Goal: Find specific page/section: Find specific page/section

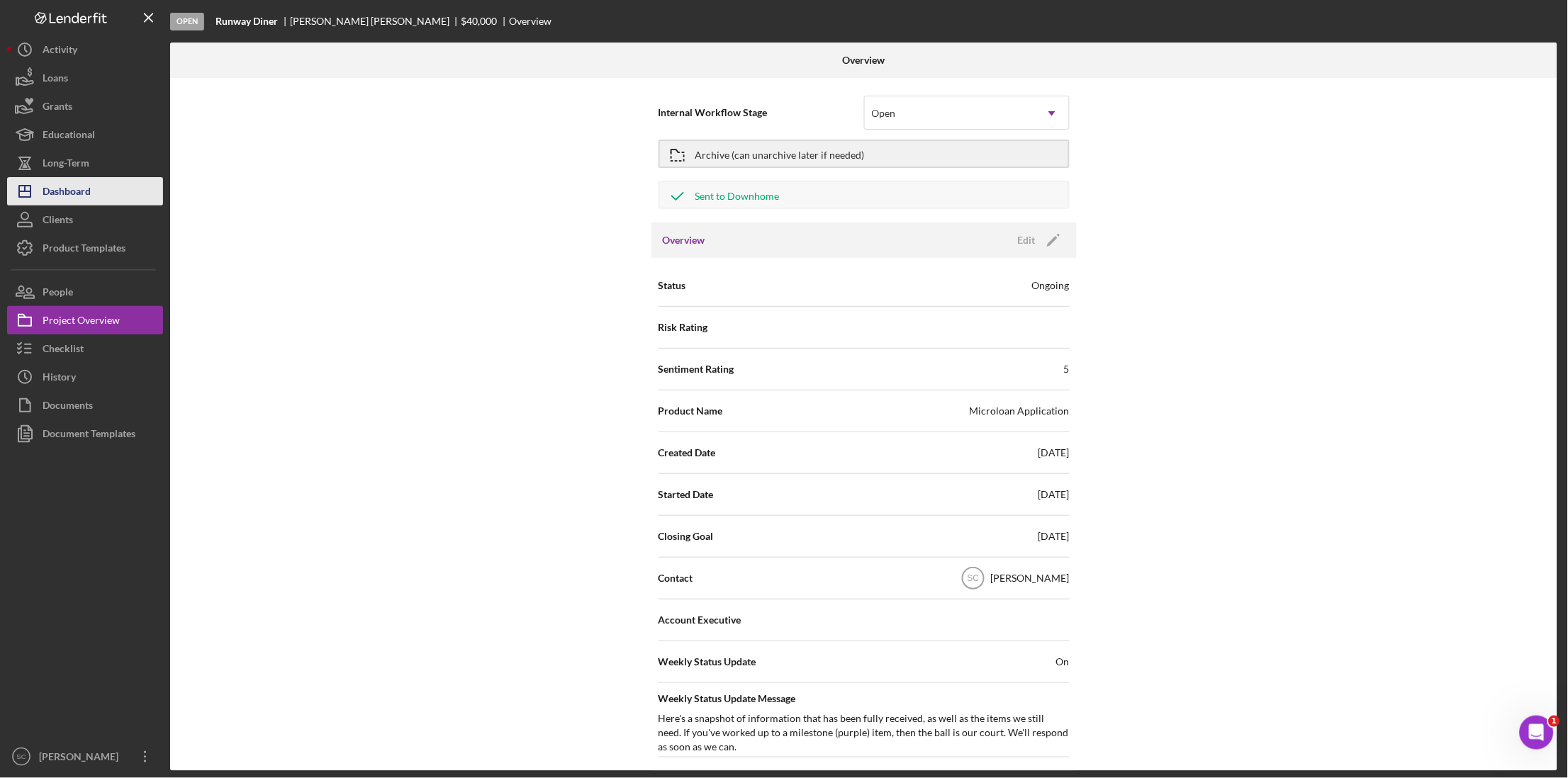
click at [80, 183] on div "Dashboard" at bounding box center [66, 193] width 48 height 32
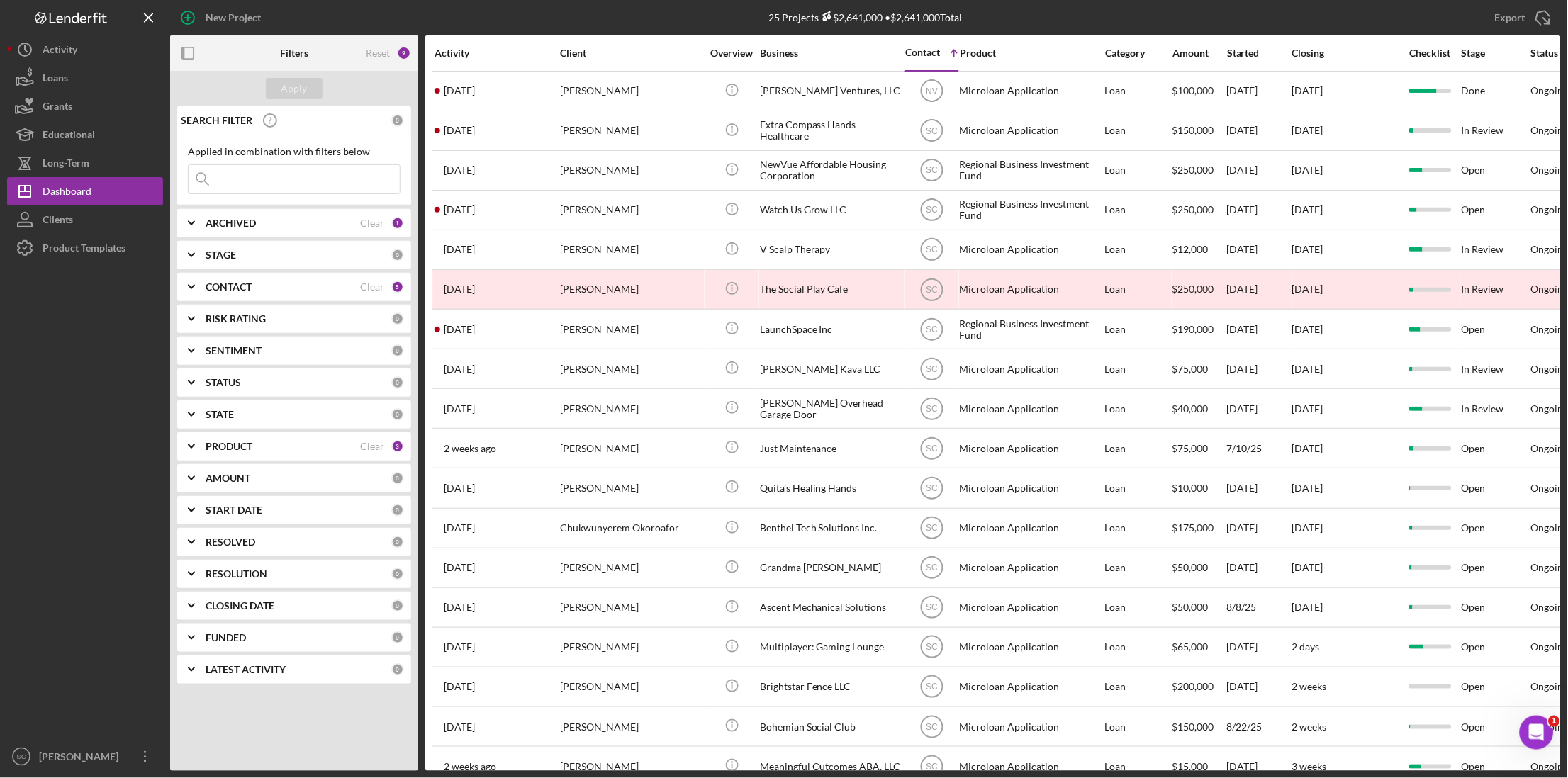
click at [212, 179] on icon at bounding box center [202, 179] width 28 height 28
click at [214, 179] on icon at bounding box center [202, 179] width 28 height 28
click at [256, 176] on input at bounding box center [294, 179] width 211 height 28
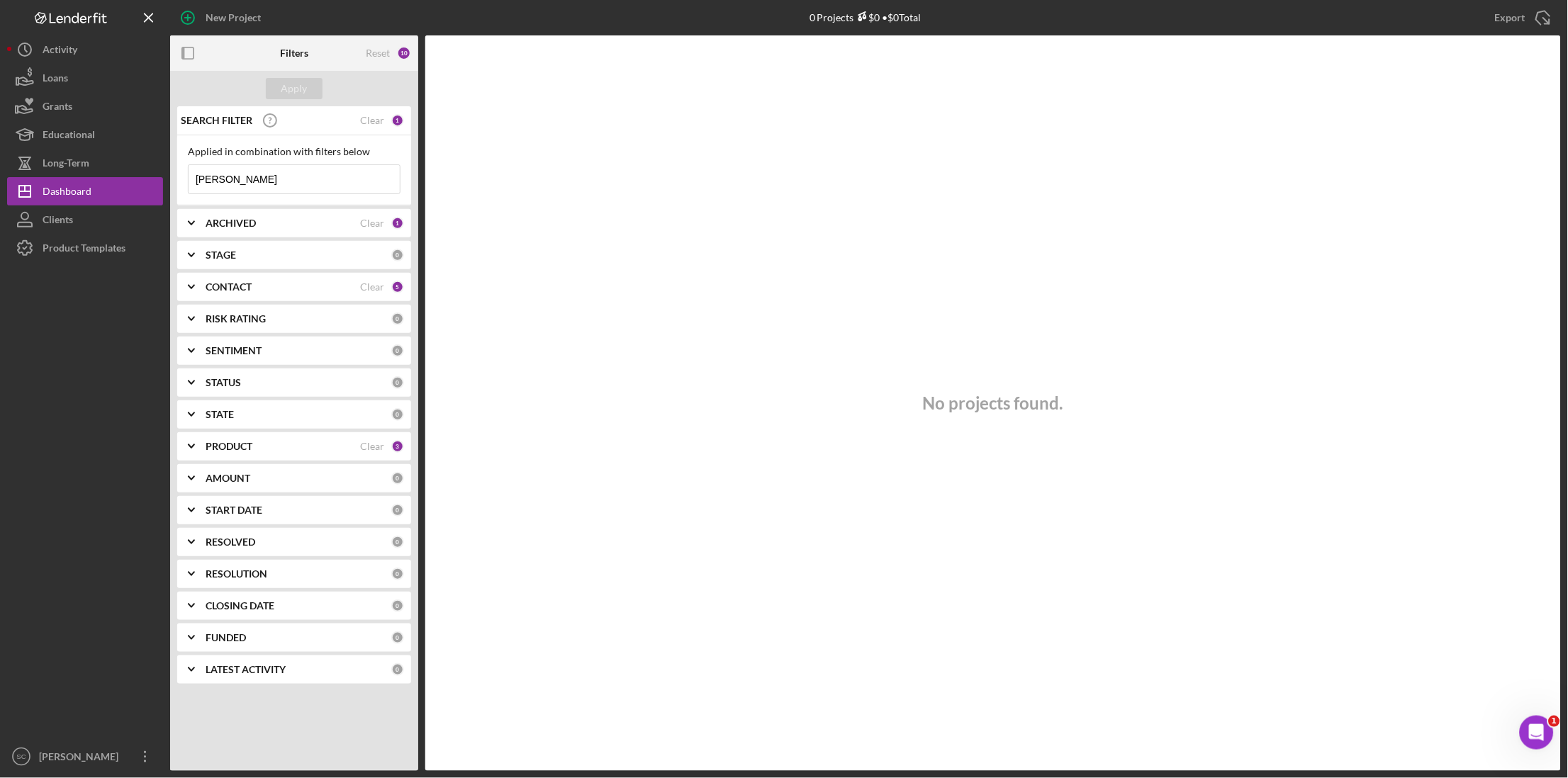
type input "[PERSON_NAME]"
click at [222, 288] on b "CONTACT" at bounding box center [228, 287] width 46 height 11
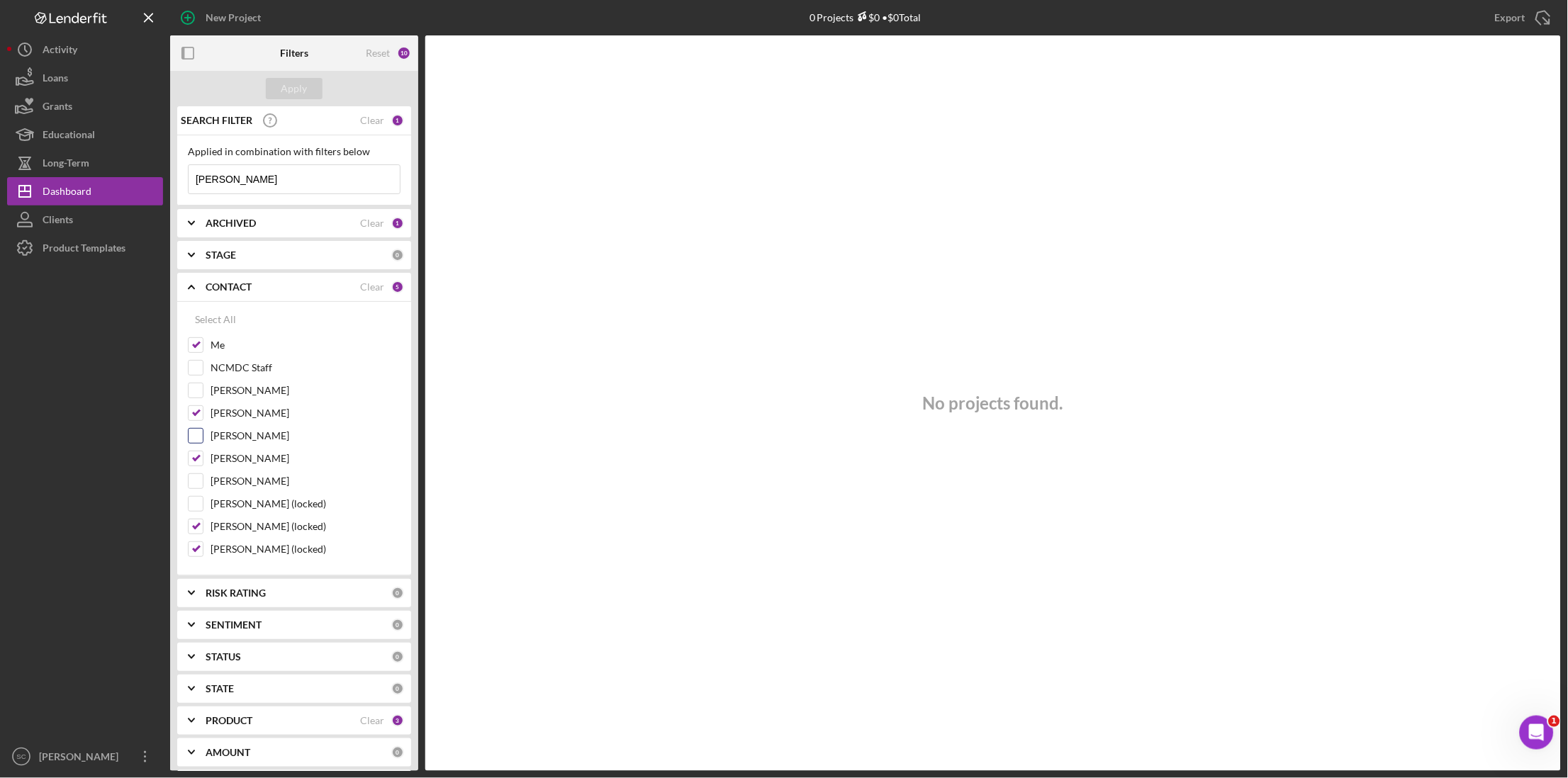
click at [201, 431] on input "[PERSON_NAME]" at bounding box center [196, 436] width 14 height 14
checkbox input "true"
click at [285, 90] on div "Apply" at bounding box center [295, 88] width 26 height 22
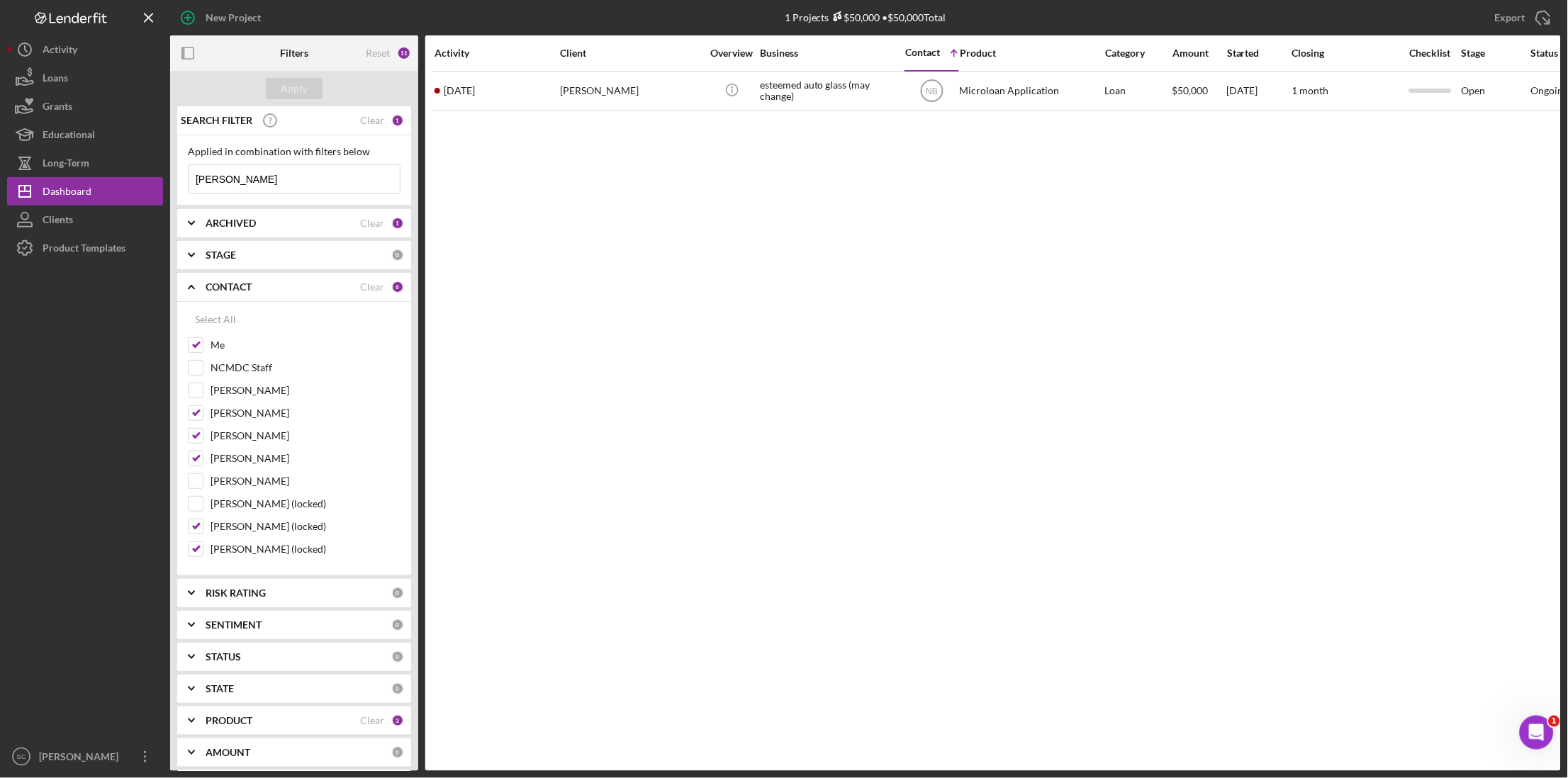
click at [658, 359] on div "Activity Client Overview Business Contact Icon/Table Sort Arrow Product Categor…" at bounding box center [993, 403] width 1136 height 736
click at [394, 118] on div "1" at bounding box center [397, 120] width 13 height 13
click at [377, 121] on div "Clear" at bounding box center [372, 120] width 24 height 11
click at [58, 189] on div "Dashboard" at bounding box center [66, 193] width 49 height 32
click at [59, 198] on div "Dashboard" at bounding box center [66, 193] width 49 height 32
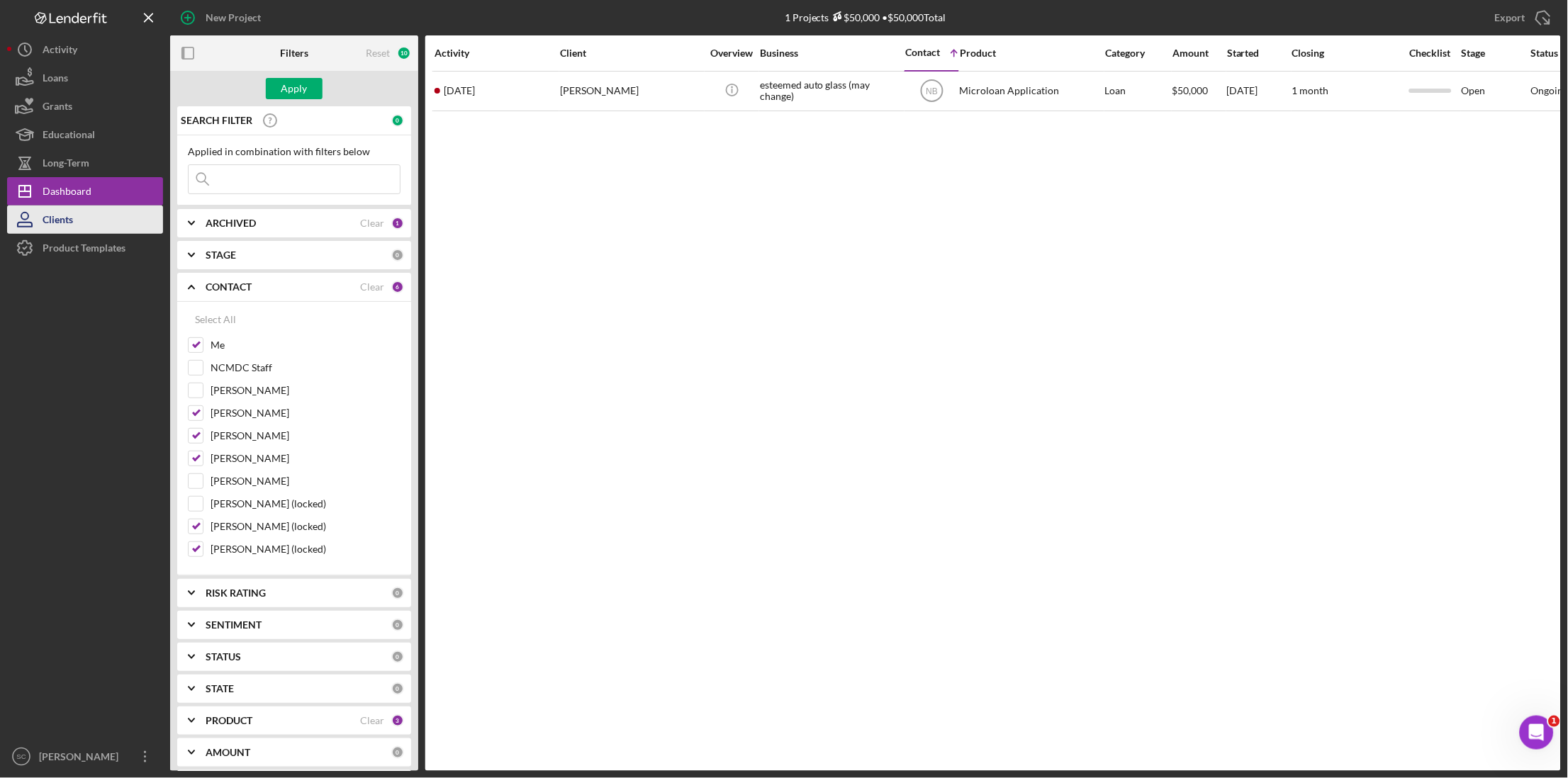
click at [58, 221] on div "Clients" at bounding box center [57, 221] width 30 height 32
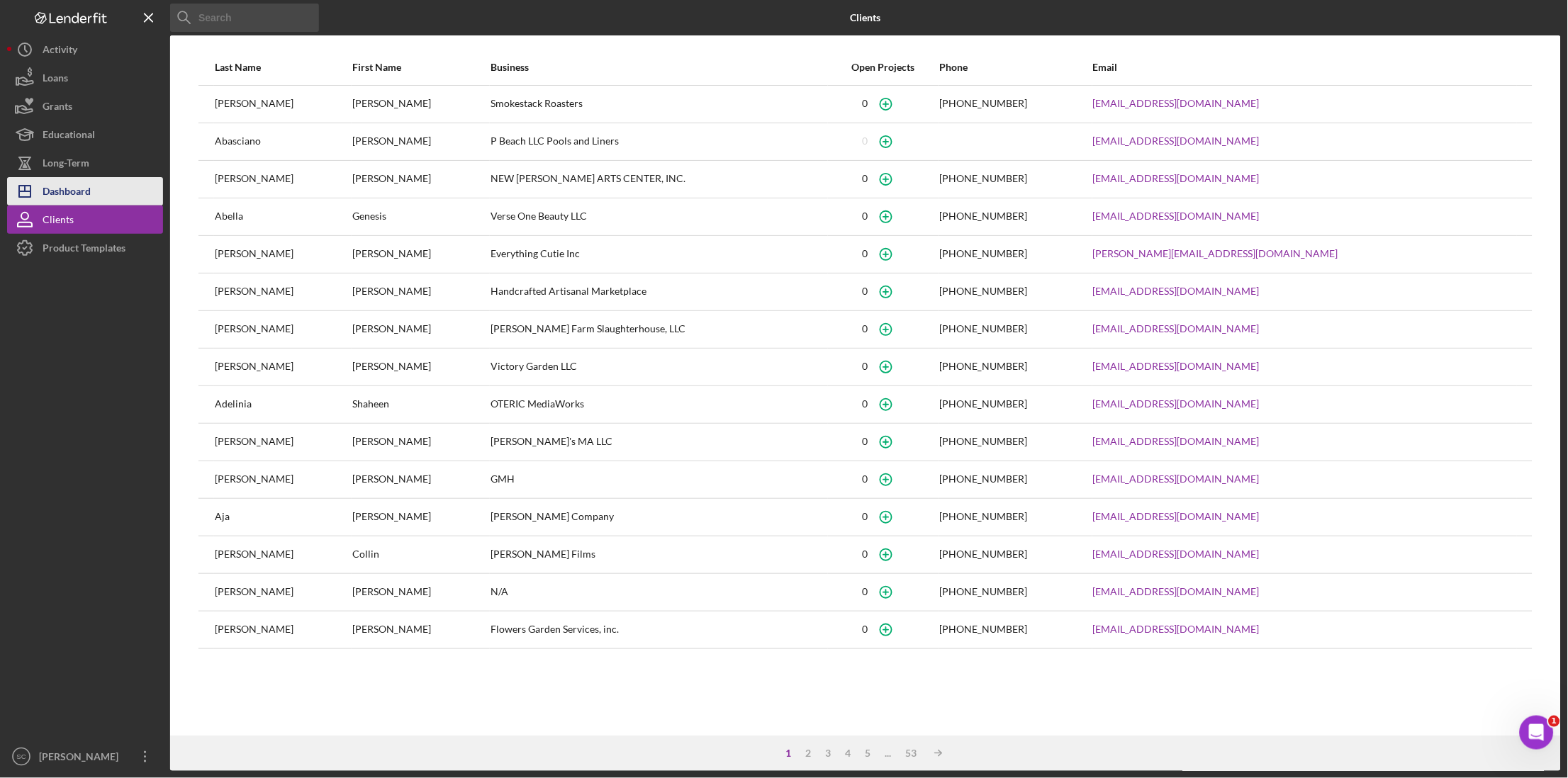
click at [59, 190] on div "Dashboard" at bounding box center [66, 193] width 48 height 32
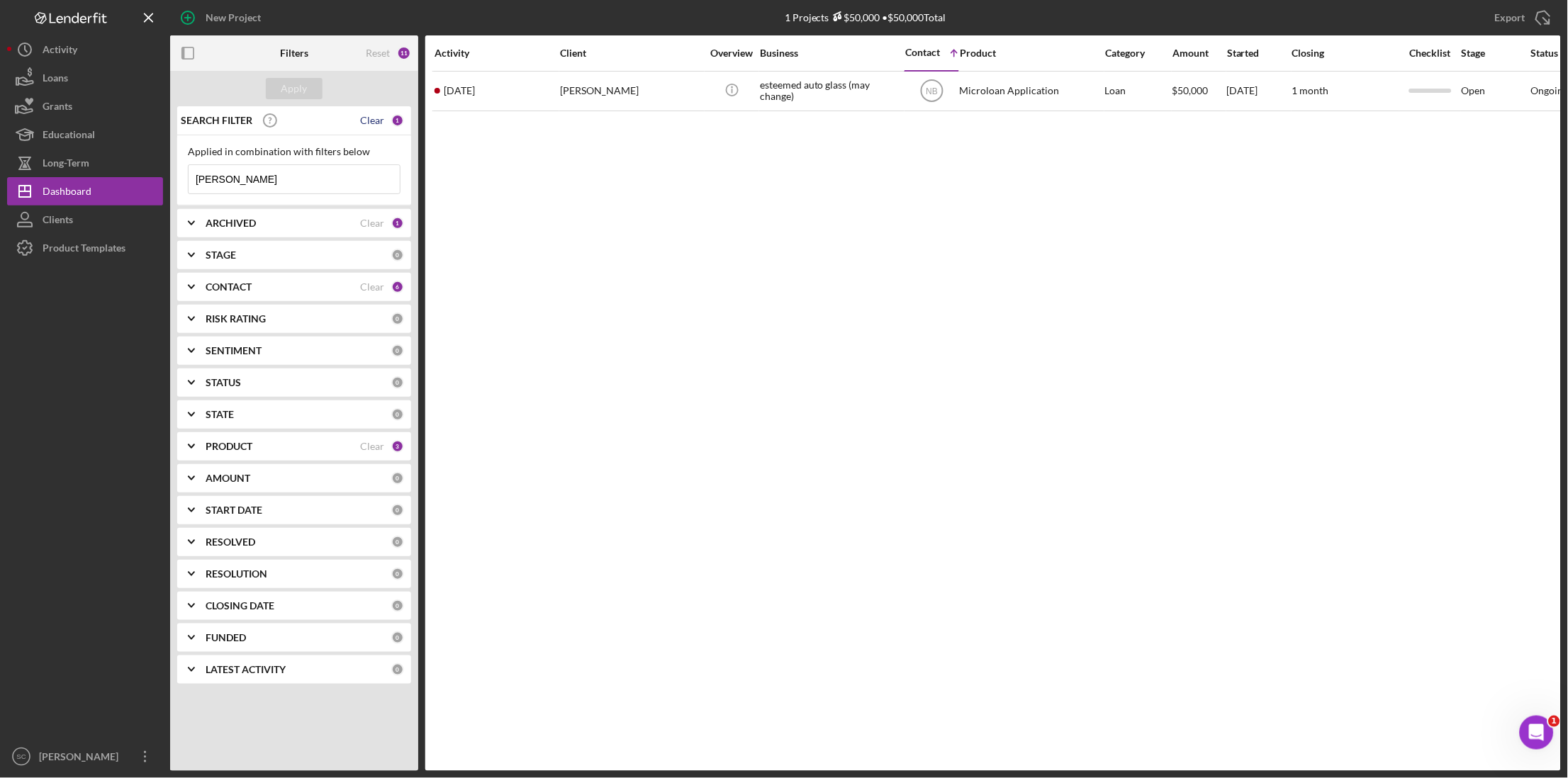
click at [376, 118] on div "Clear" at bounding box center [372, 120] width 24 height 11
click at [306, 86] on div "Apply" at bounding box center [295, 88] width 26 height 22
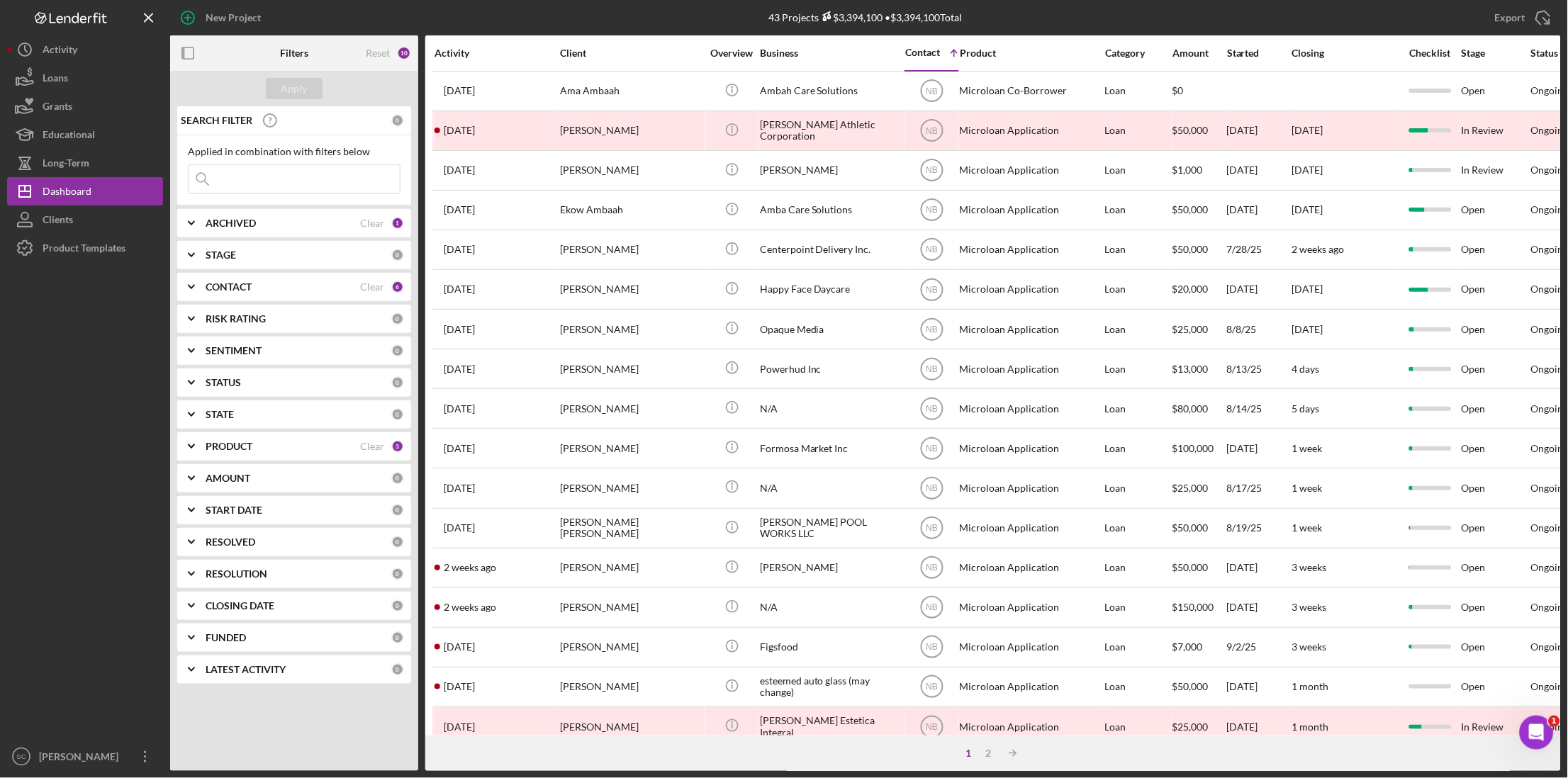
click at [271, 186] on input at bounding box center [294, 179] width 211 height 28
click at [234, 181] on input at bounding box center [294, 179] width 211 height 28
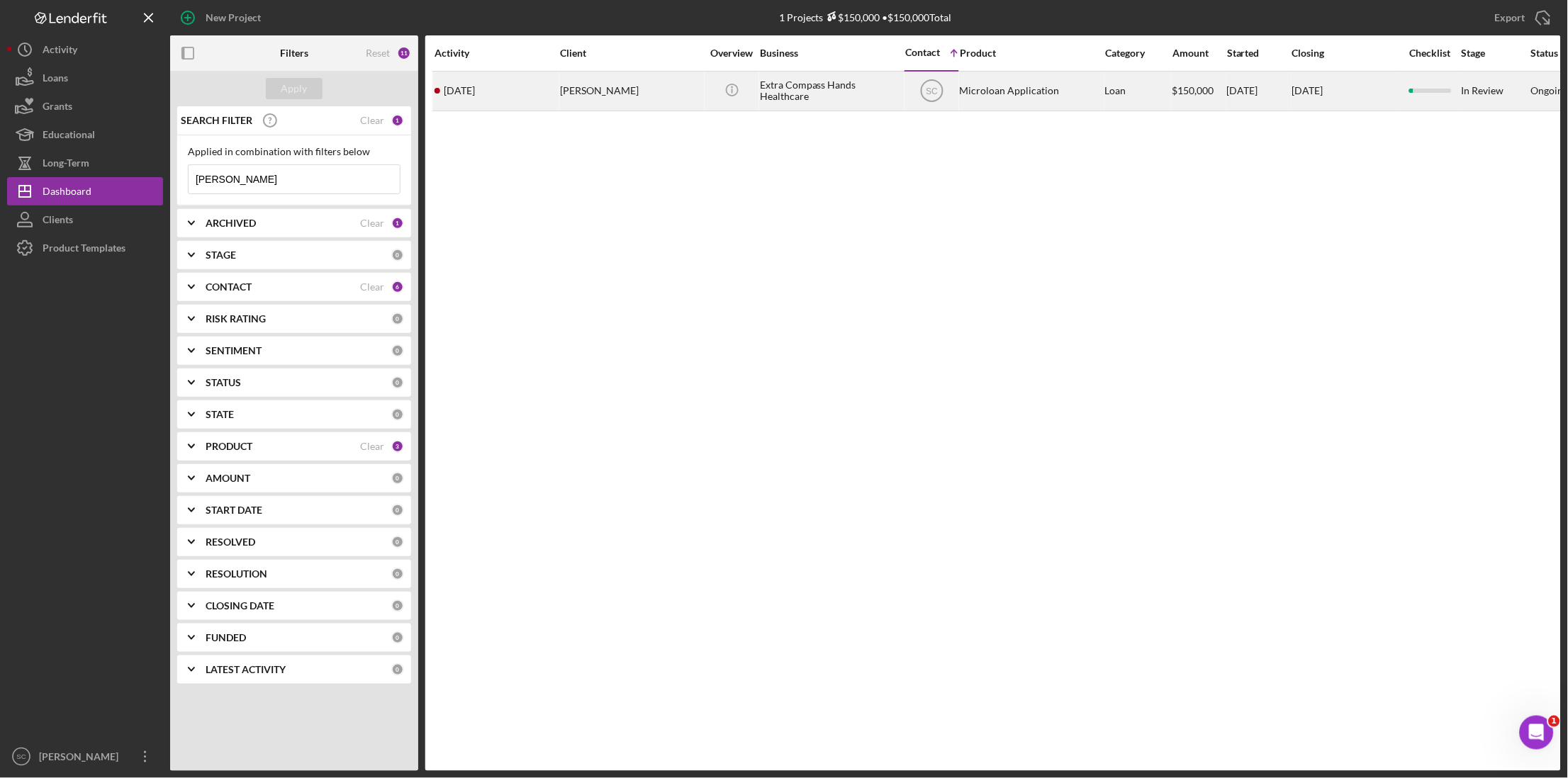
type input "[PERSON_NAME]"
click at [635, 95] on div "[PERSON_NAME]" at bounding box center [631, 91] width 142 height 38
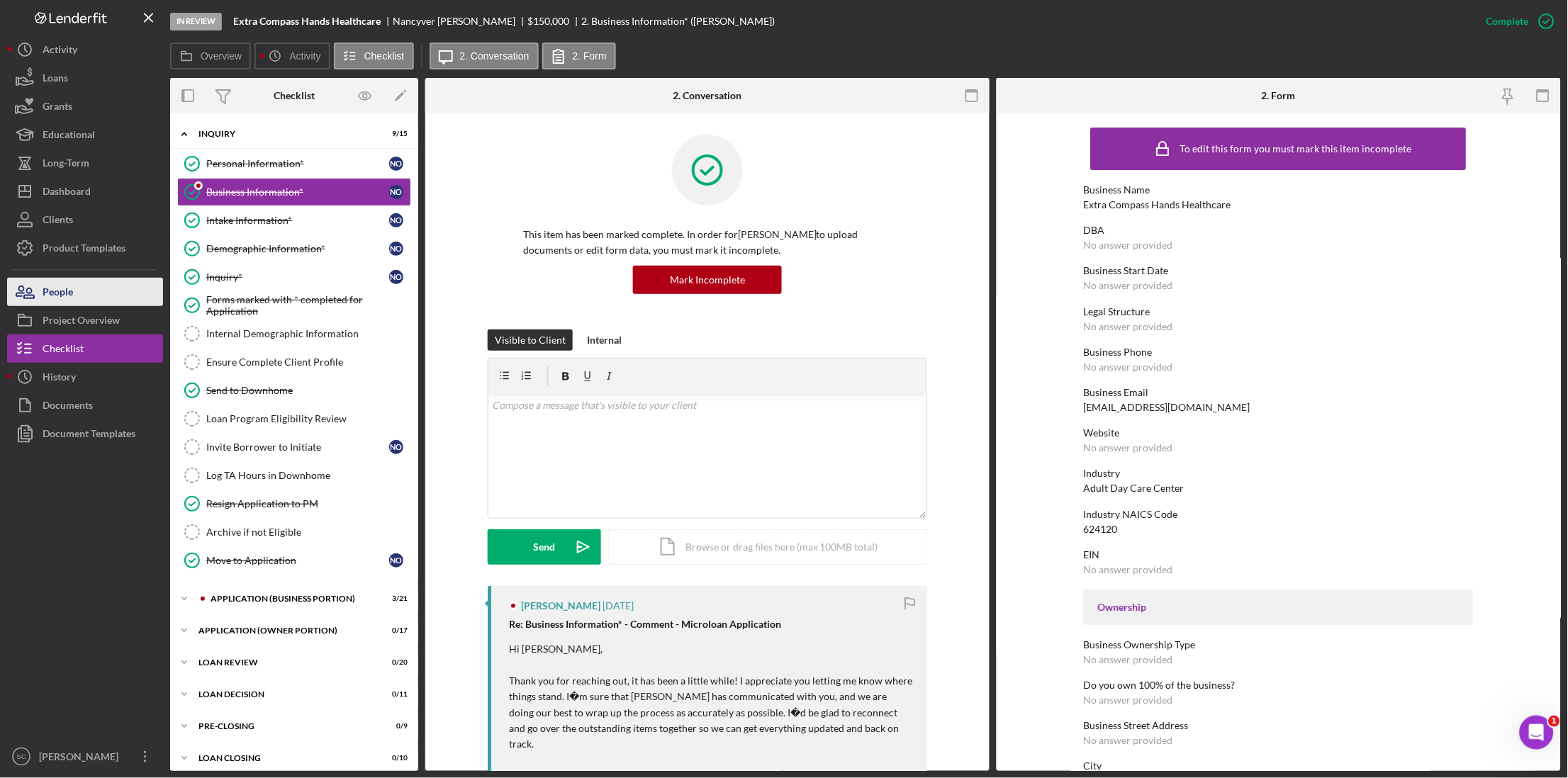
click at [90, 303] on button "People" at bounding box center [84, 291] width 156 height 28
